Goal: Information Seeking & Learning: Learn about a topic

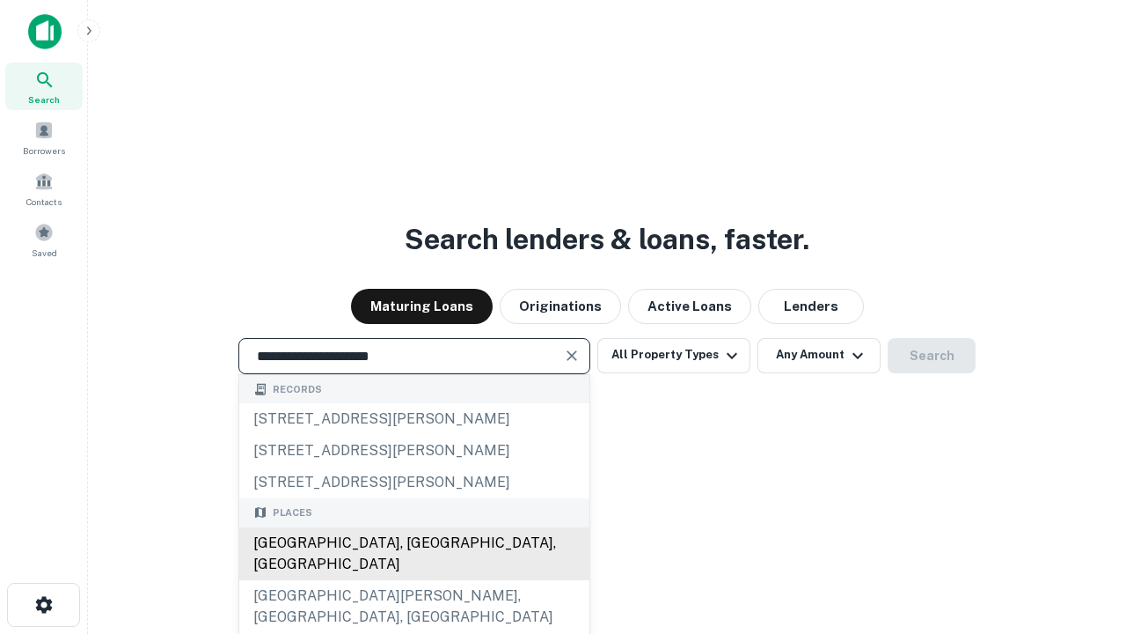
click at [414, 580] on div "Santa Monica, CA, USA" at bounding box center [414, 553] width 350 height 53
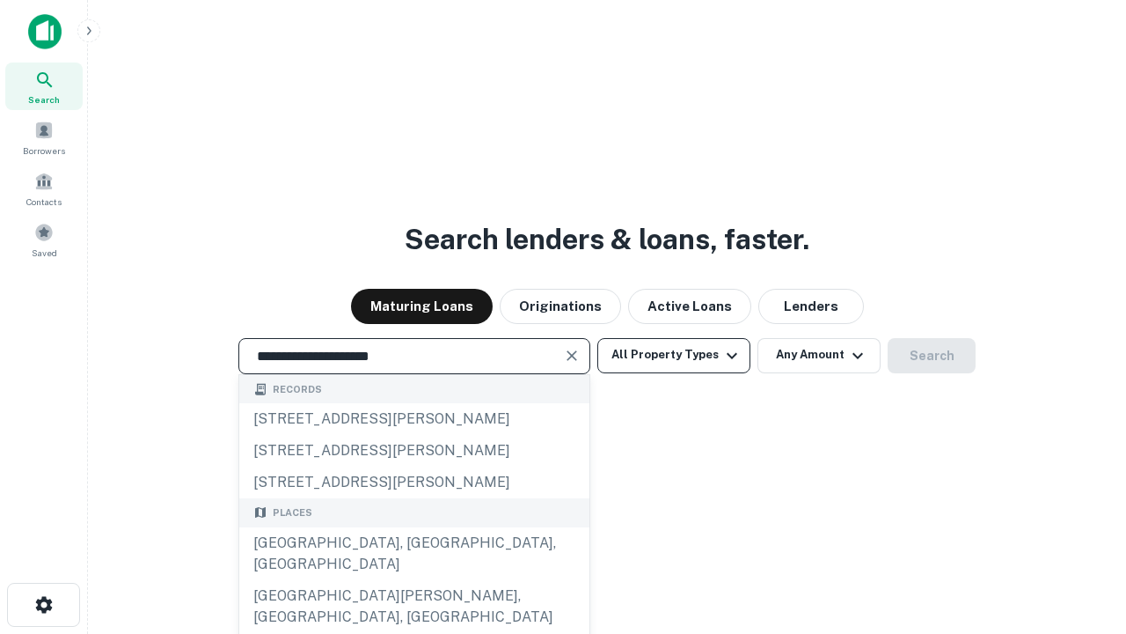
click at [674, 355] on button "All Property Types" at bounding box center [674, 355] width 153 height 35
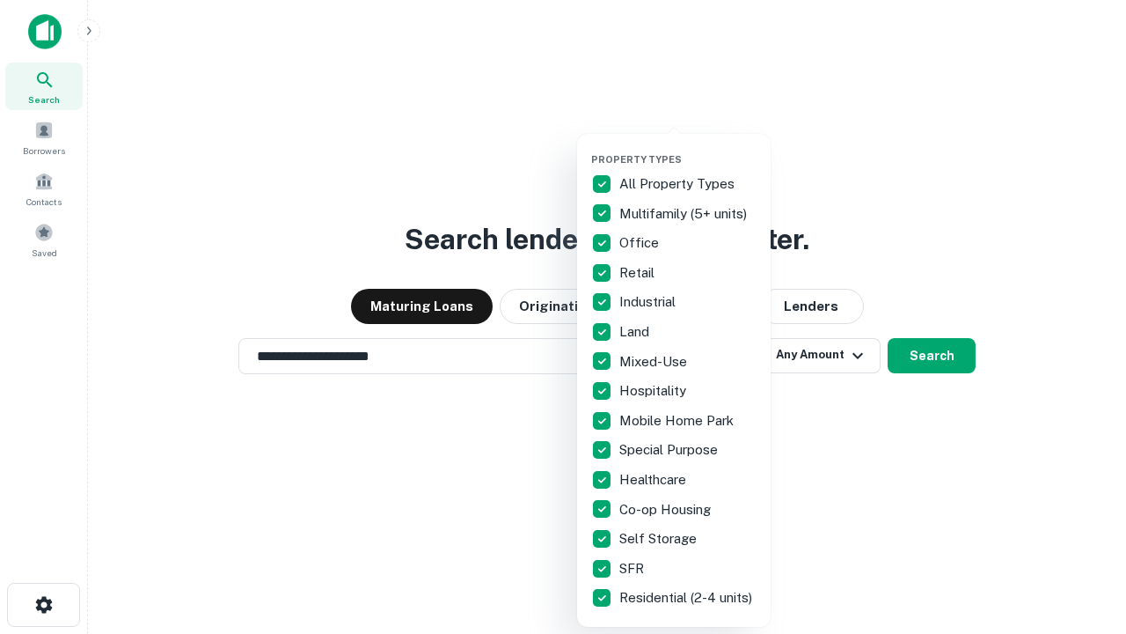
type input "**********"
click at [688, 148] on button "button" at bounding box center [688, 148] width 194 height 1
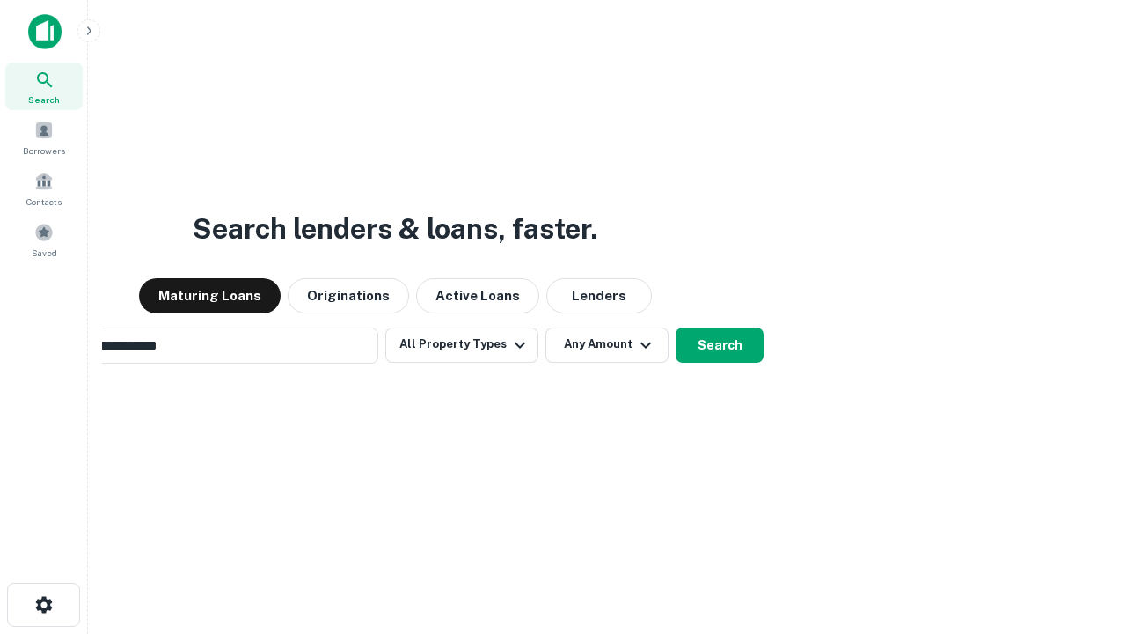
scroll to position [27, 0]
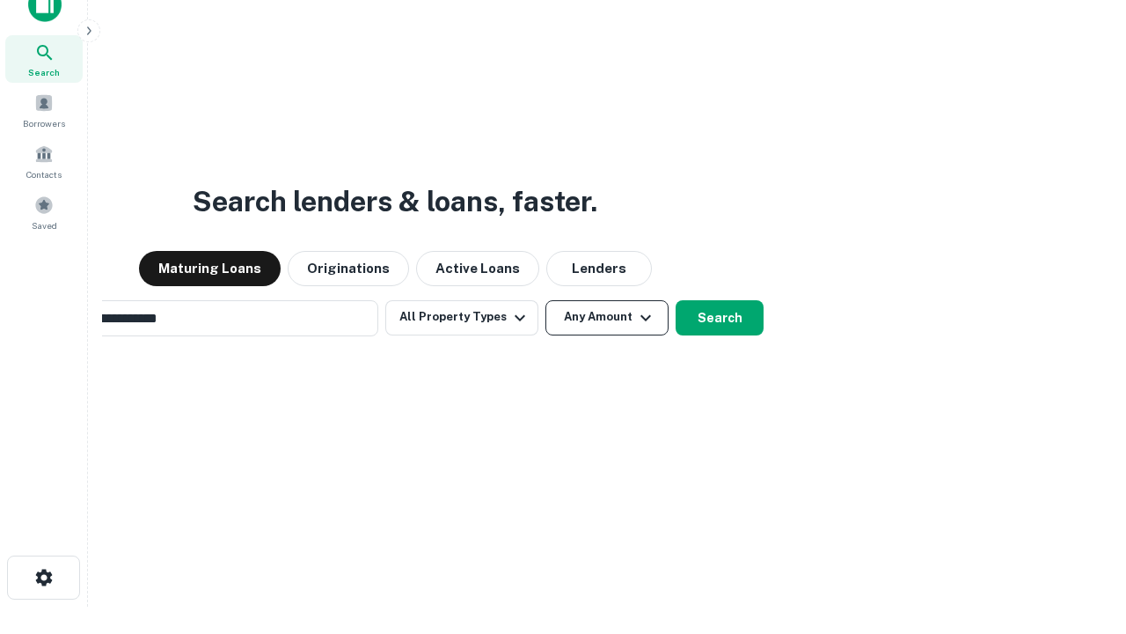
click at [546, 300] on button "Any Amount" at bounding box center [607, 317] width 123 height 35
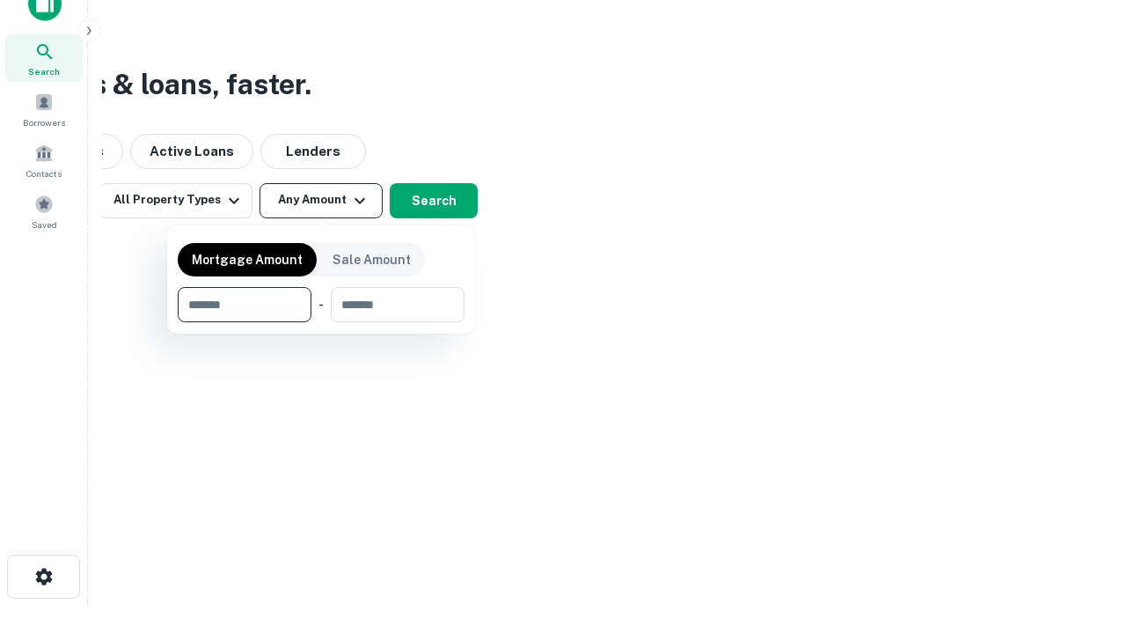
type input "*******"
click at [321, 322] on button "button" at bounding box center [321, 322] width 287 height 1
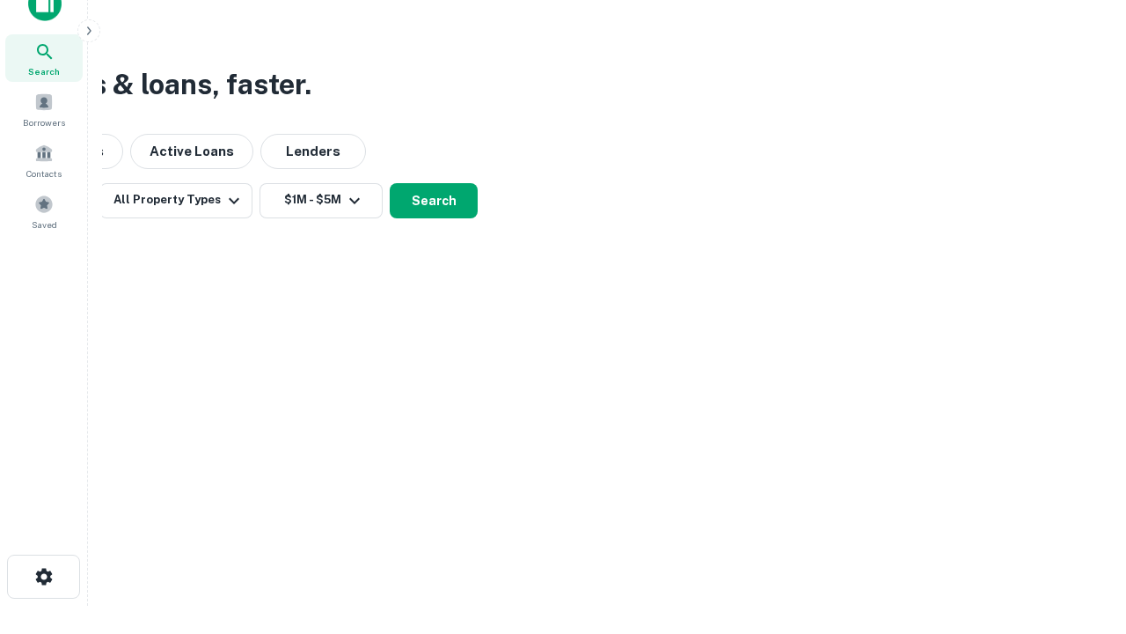
scroll to position [11, 325]
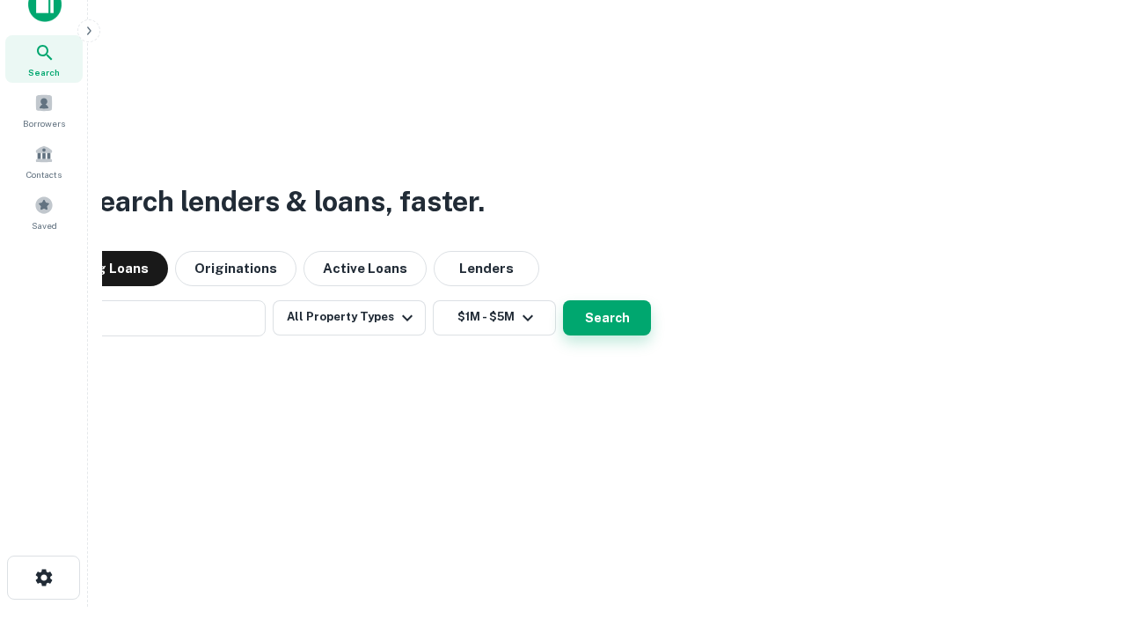
click at [607, 317] on button "Search" at bounding box center [607, 317] width 88 height 35
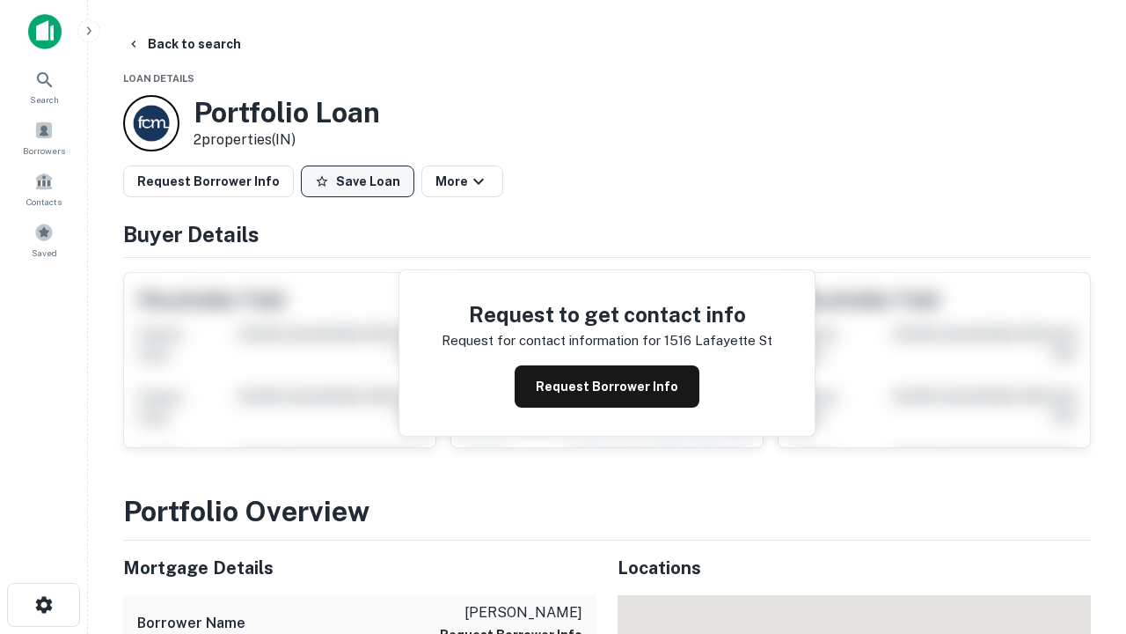
click at [357, 181] on button "Save Loan" at bounding box center [358, 181] width 114 height 32
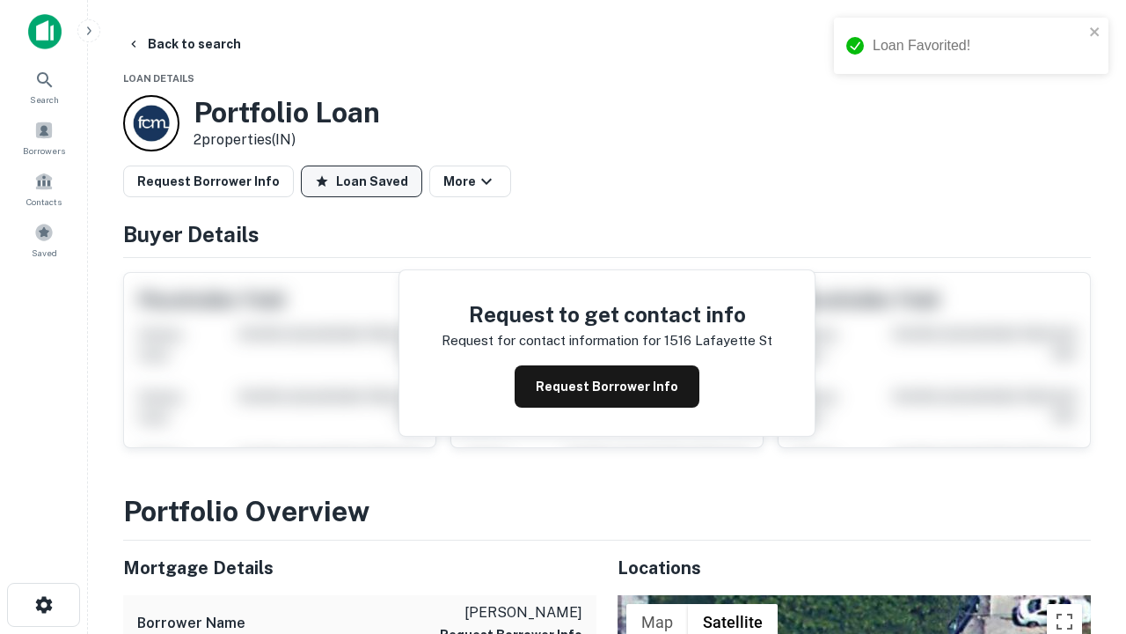
click at [362, 181] on button "Loan Saved" at bounding box center [361, 181] width 121 height 32
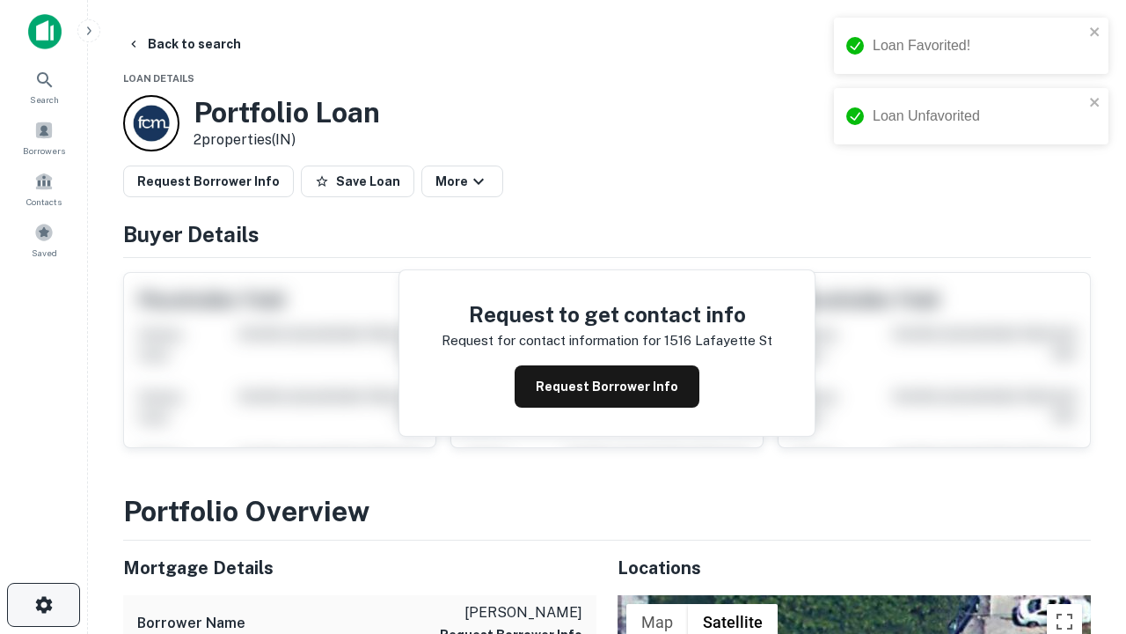
click at [43, 605] on icon "button" at bounding box center [43, 604] width 21 height 21
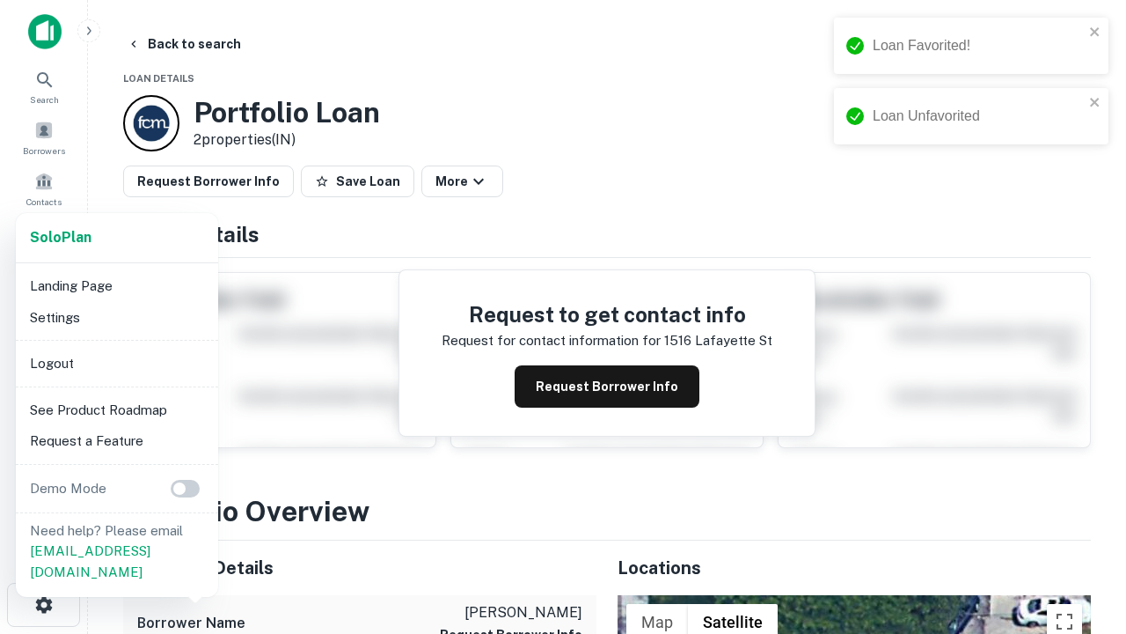
click at [116, 363] on li "Logout" at bounding box center [117, 364] width 188 height 32
